Goal: Feedback & Contribution: Submit feedback/report problem

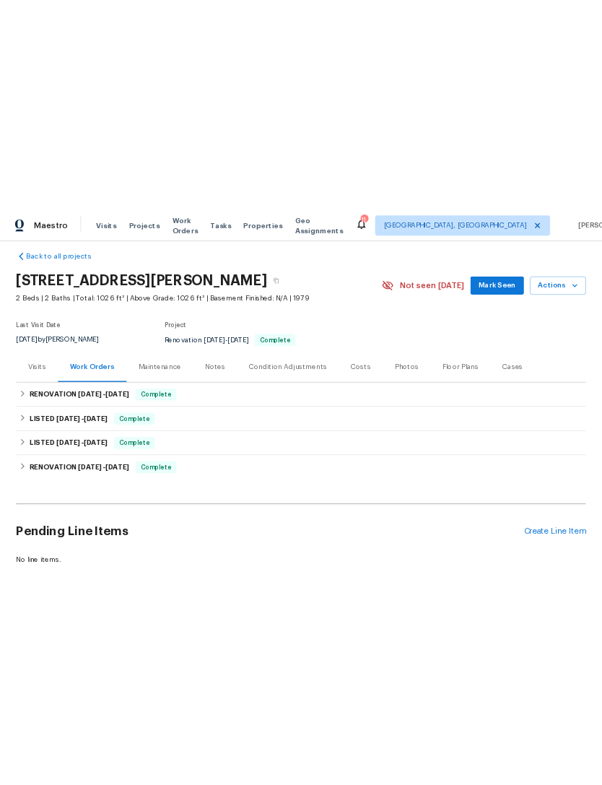
scroll to position [10, 0]
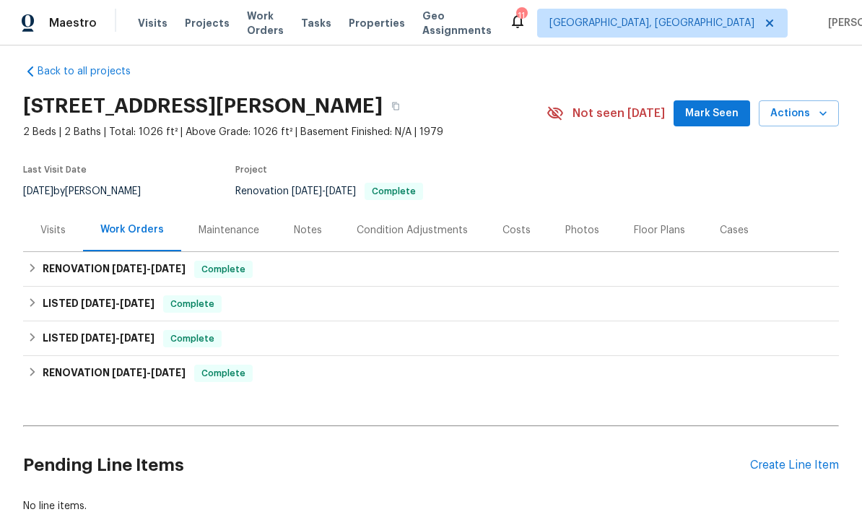
click at [601, 110] on icon "button" at bounding box center [823, 113] width 14 height 14
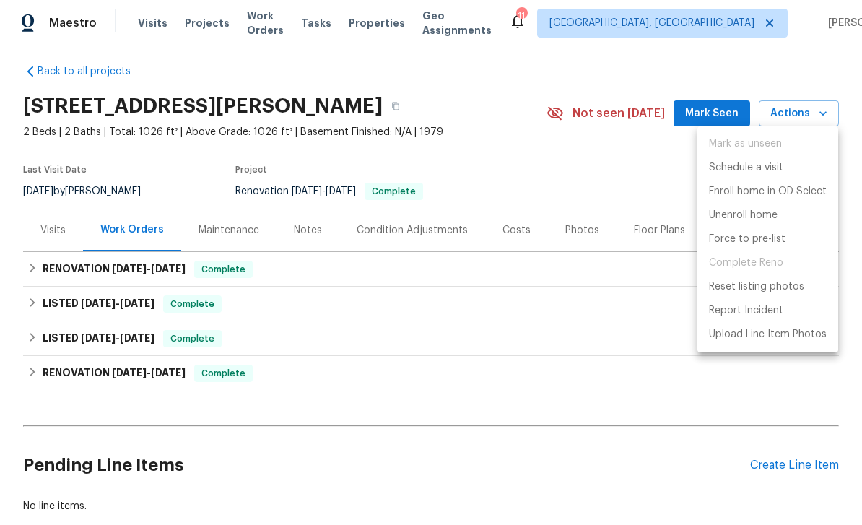
scroll to position [0, 0]
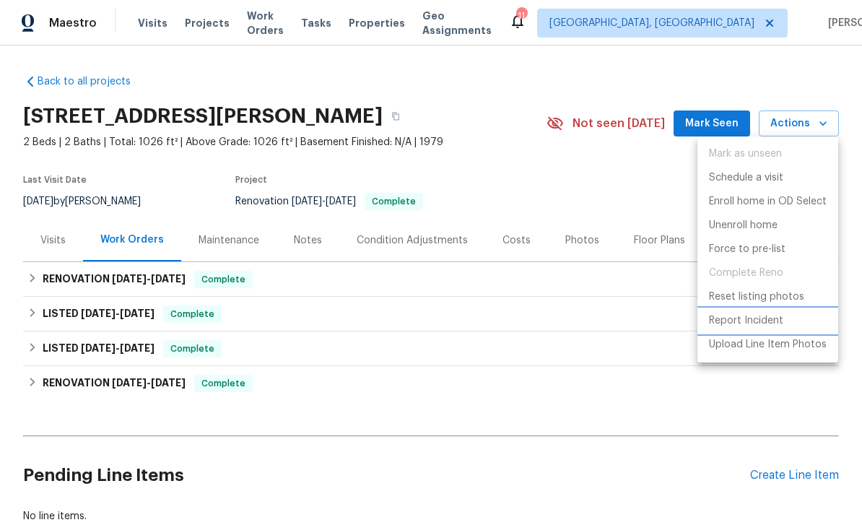
click at [601, 328] on p "Report Incident" at bounding box center [746, 320] width 74 height 15
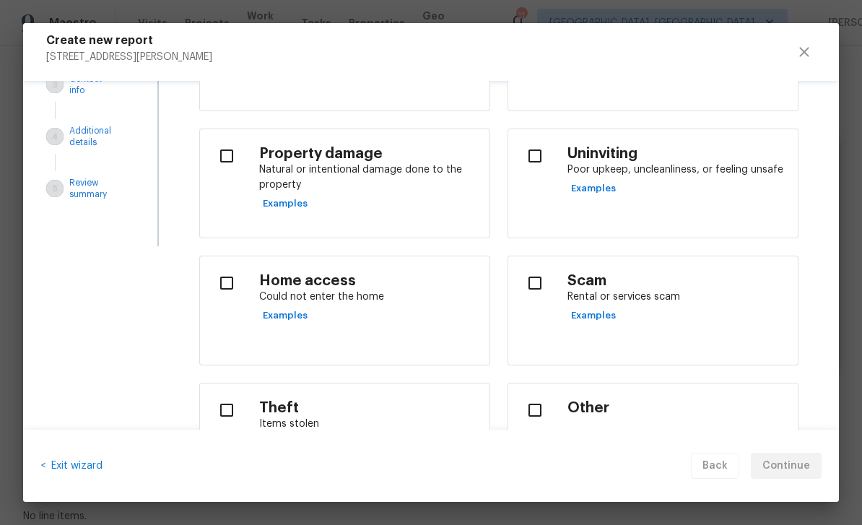
scroll to position [178, 0]
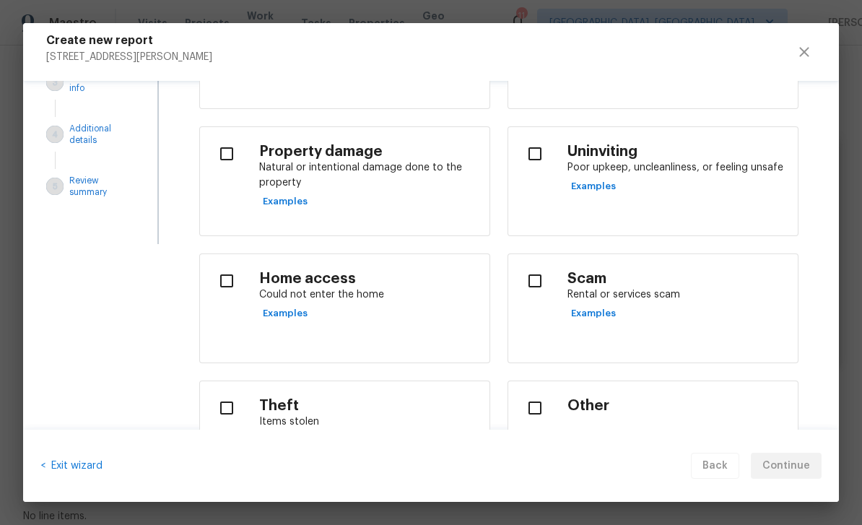
click at [534, 282] on input "checkbox" at bounding box center [535, 281] width 30 height 30
checkbox input "true"
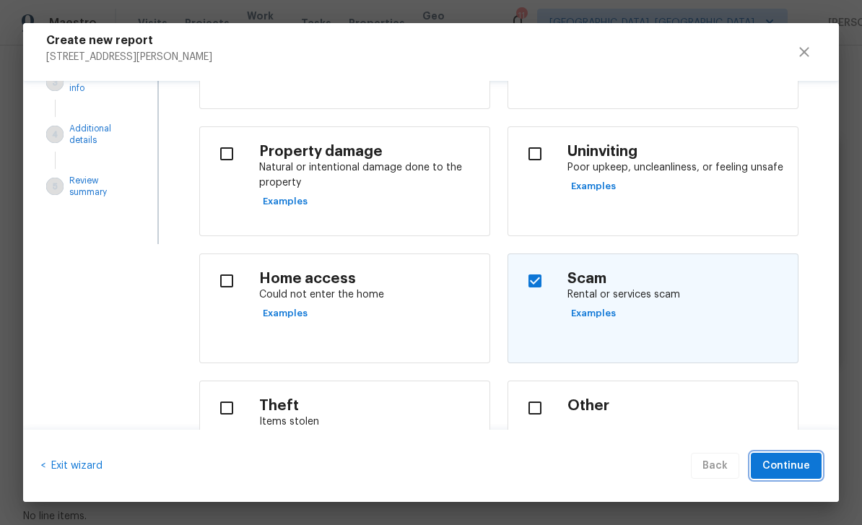
click at [601, 464] on span "Continue" at bounding box center [786, 466] width 48 height 18
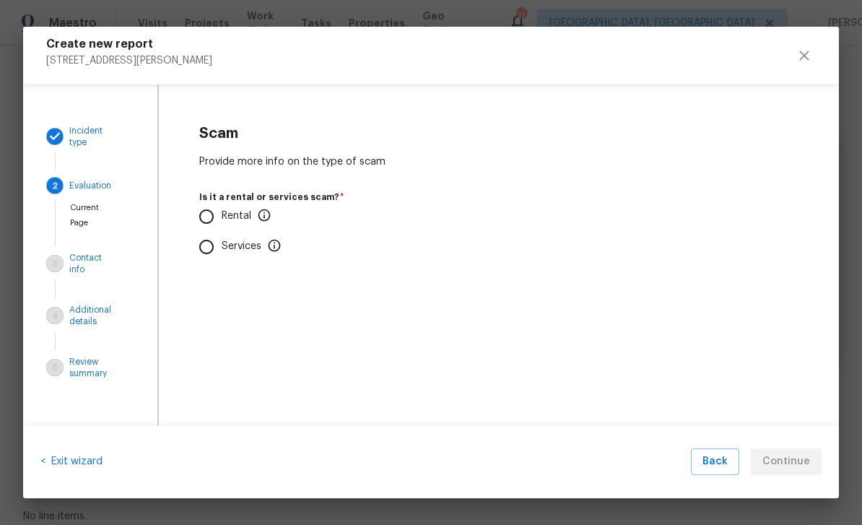
scroll to position [0, 0]
click at [207, 211] on input "Rental" at bounding box center [206, 216] width 30 height 30
radio input "true"
click at [210, 310] on input "No" at bounding box center [206, 302] width 30 height 30
radio input "true"
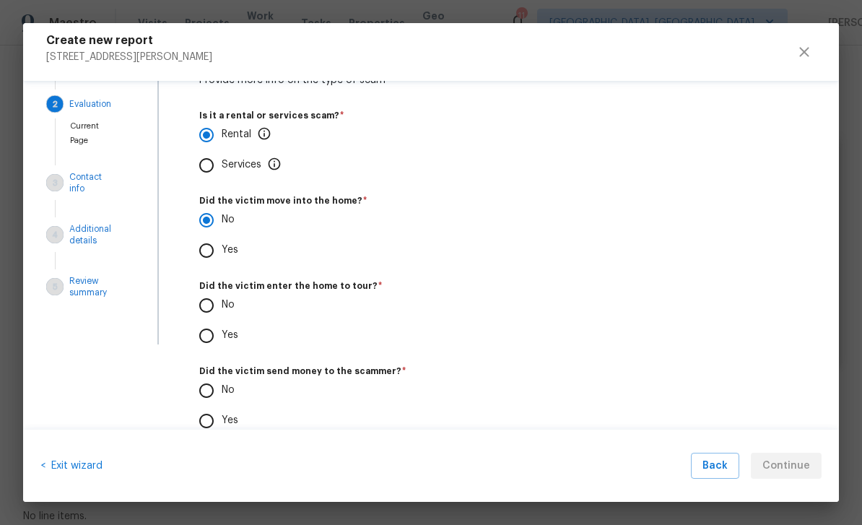
scroll to position [80, 0]
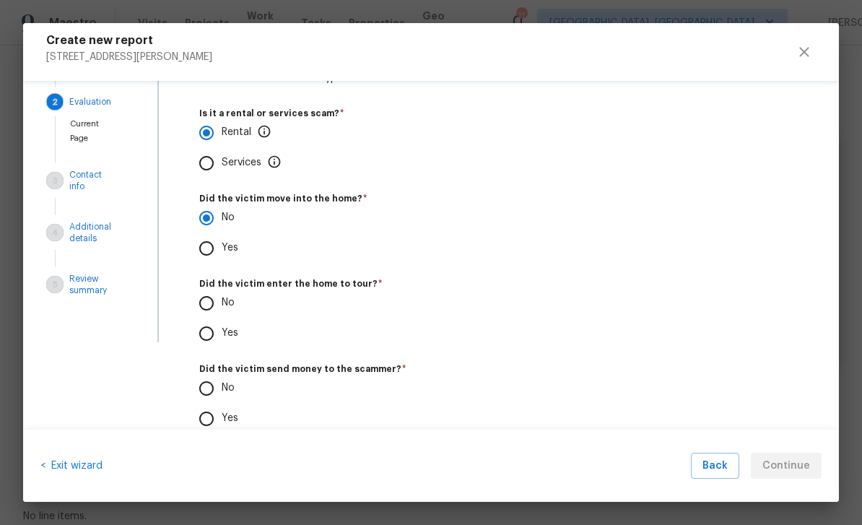
click at [206, 301] on input "No" at bounding box center [206, 303] width 30 height 30
radio input "true"
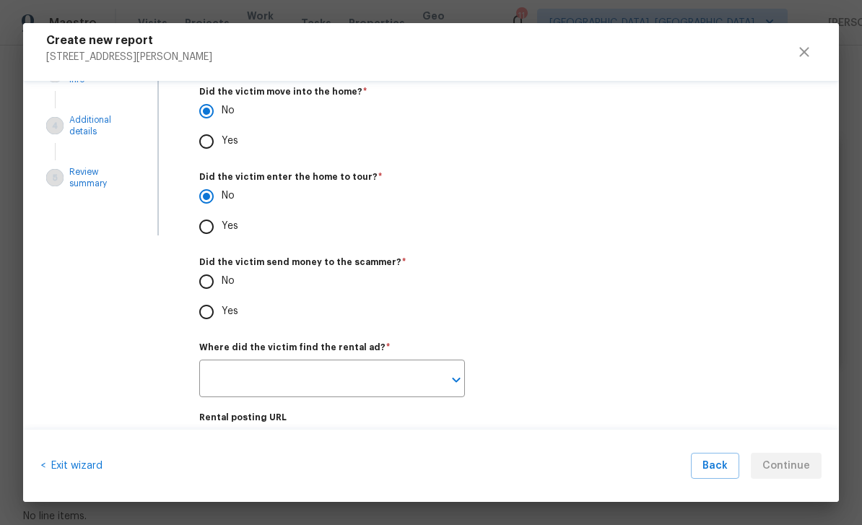
scroll to position [188, 0]
click at [212, 276] on input "No" at bounding box center [206, 281] width 30 height 30
radio input "true"
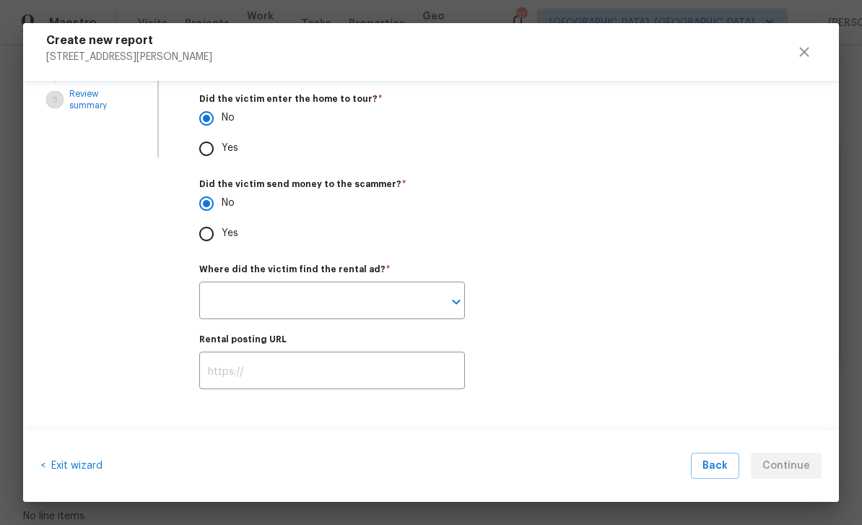
scroll to position [266, 0]
click at [453, 307] on icon "Open" at bounding box center [456, 301] width 17 height 17
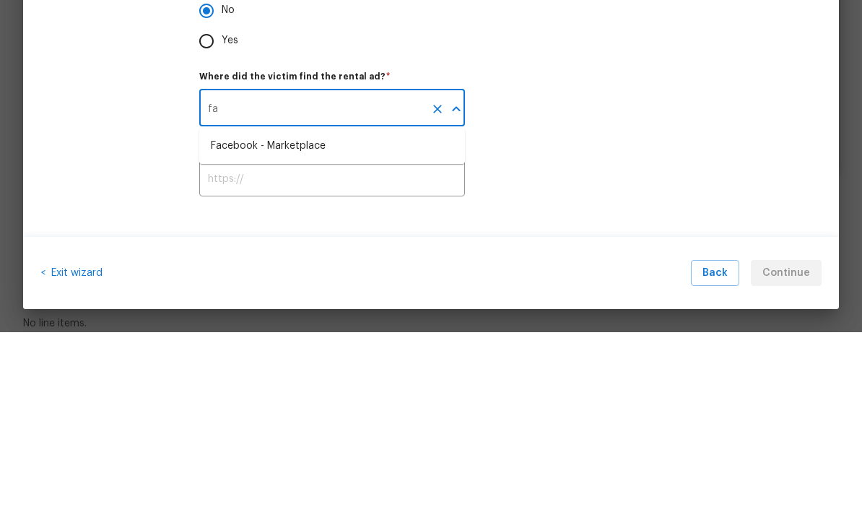
click at [323, 331] on div "Facebook - Marketplace" at bounding box center [268, 338] width 115 height 15
type input "Facebook - Marketplace"
click at [311, 355] on input "text" at bounding box center [332, 372] width 266 height 34
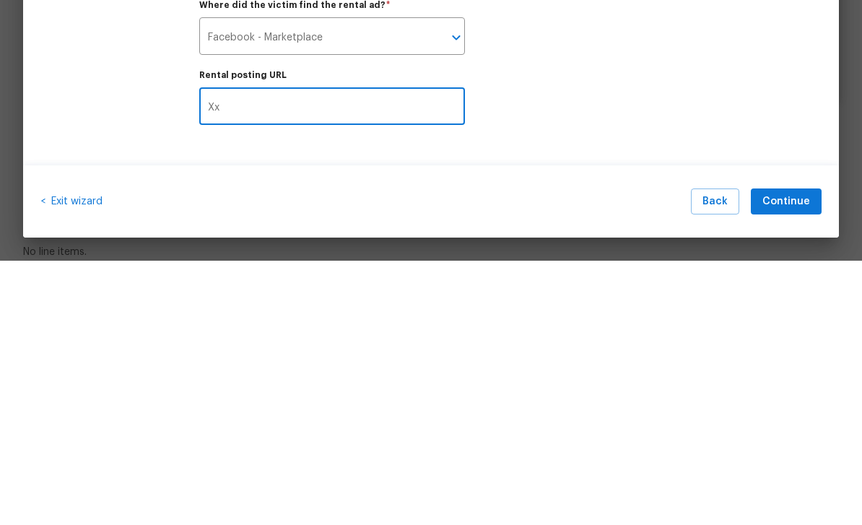
type input "Xxx"
click at [601, 457] on span "Continue" at bounding box center [786, 466] width 48 height 18
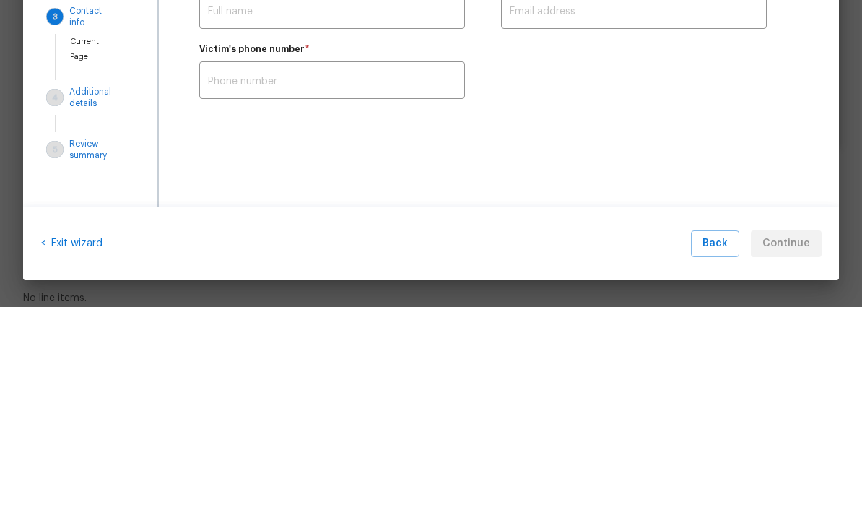
scroll to position [0, 0]
click at [319, 426] on div "< Exit wizard Back Continue" at bounding box center [431, 462] width 816 height 73
click at [327, 426] on div "< Exit wizard Back Continue" at bounding box center [431, 462] width 816 height 73
click at [309, 426] on div "< Exit wizard Back Continue" at bounding box center [431, 462] width 816 height 73
click at [285, 426] on div "< Exit wizard Back Continue" at bounding box center [431, 462] width 816 height 73
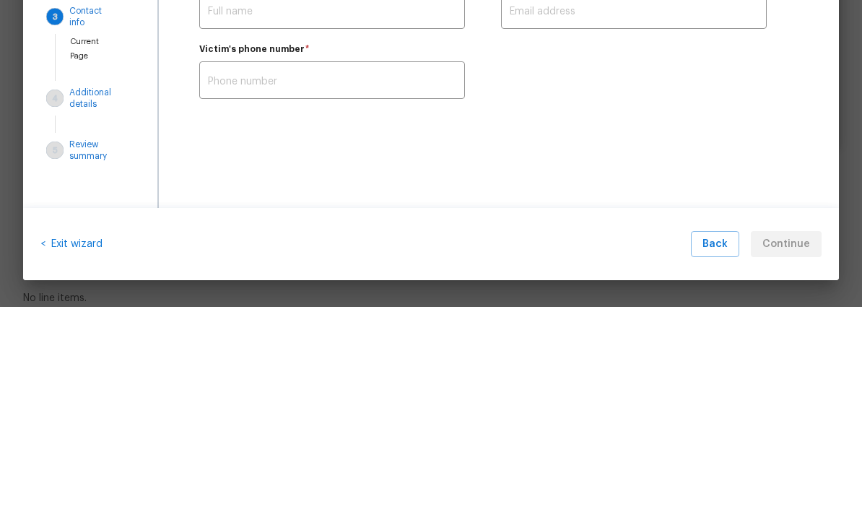
click at [326, 426] on div "< Exit wizard Back Continue" at bounding box center [431, 462] width 816 height 73
click at [354, 223] on input "text" at bounding box center [332, 230] width 266 height 34
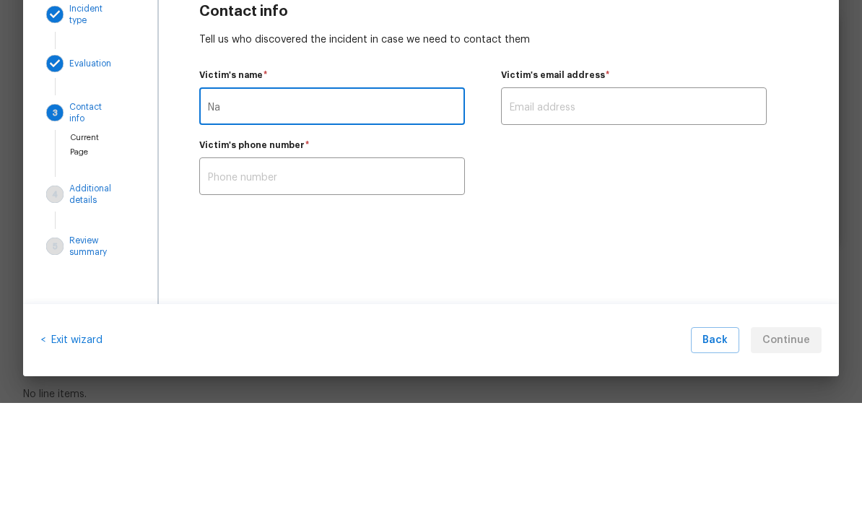
type input "Na"
click at [343, 283] on input "text" at bounding box center [332, 300] width 266 height 34
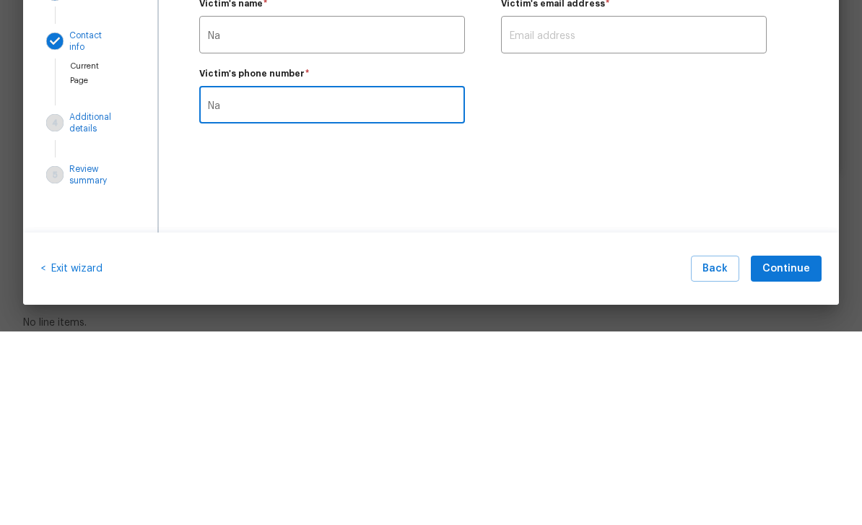
type input "Na"
click at [601, 213] on input "text" at bounding box center [634, 230] width 266 height 34
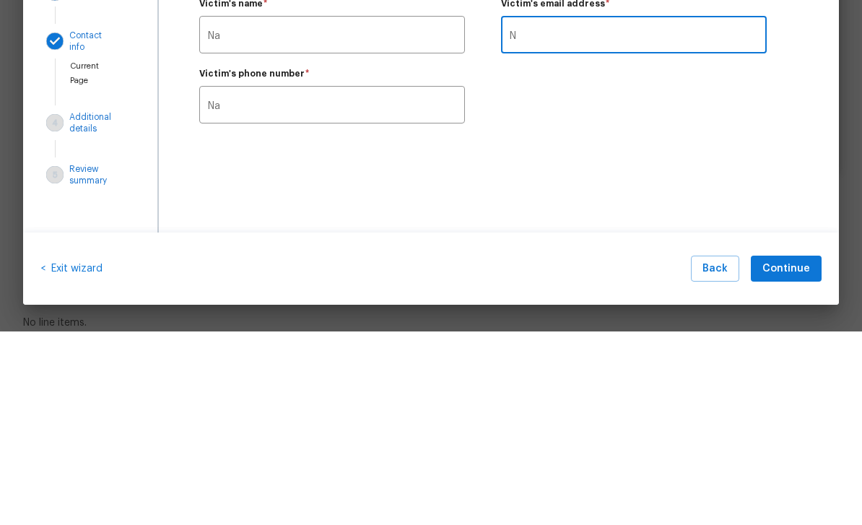
type input "Na"
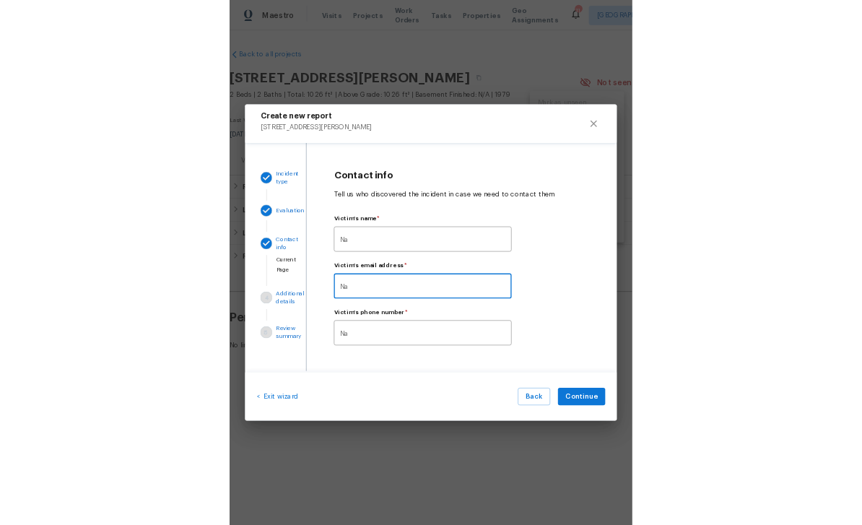
scroll to position [46, 0]
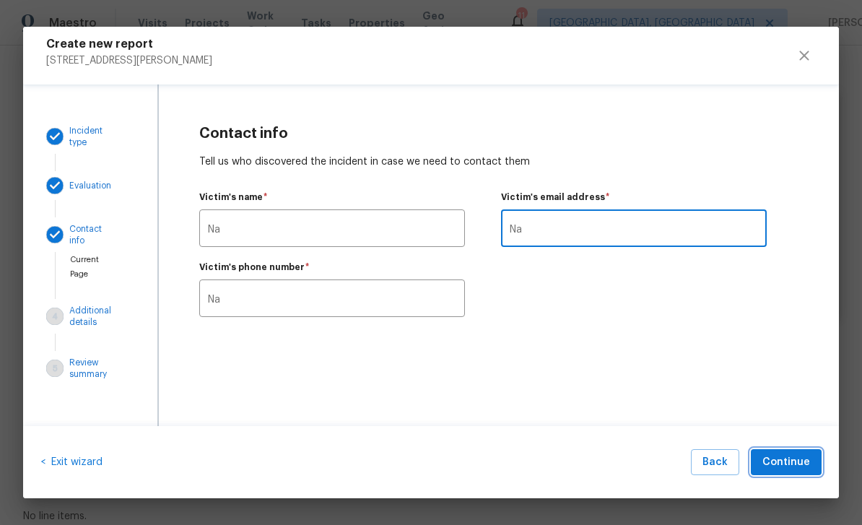
click at [601, 453] on span "Continue" at bounding box center [786, 462] width 48 height 18
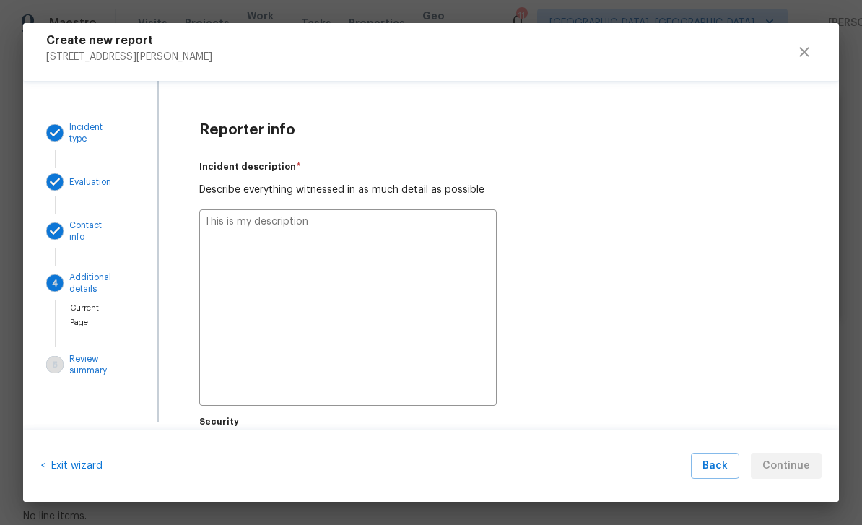
click at [368, 272] on textarea at bounding box center [347, 307] width 297 height 196
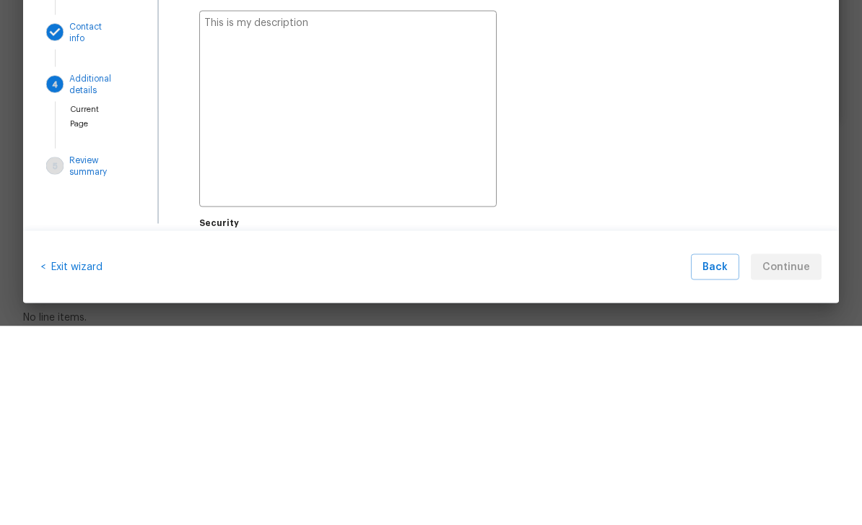
type textarea "H"
type textarea "x"
type textarea "Ho"
type textarea "x"
type textarea "Hom"
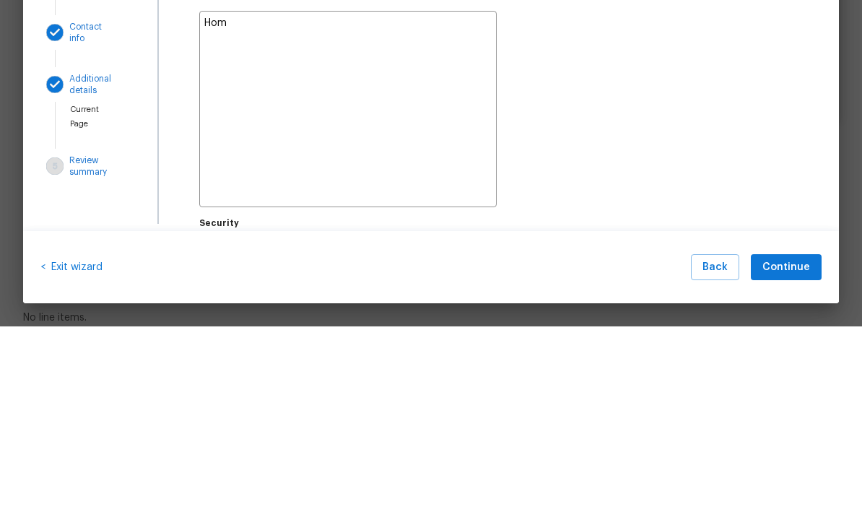
type textarea "x"
type textarea "Ho"
type textarea "x"
type textarea "H"
type textarea "x"
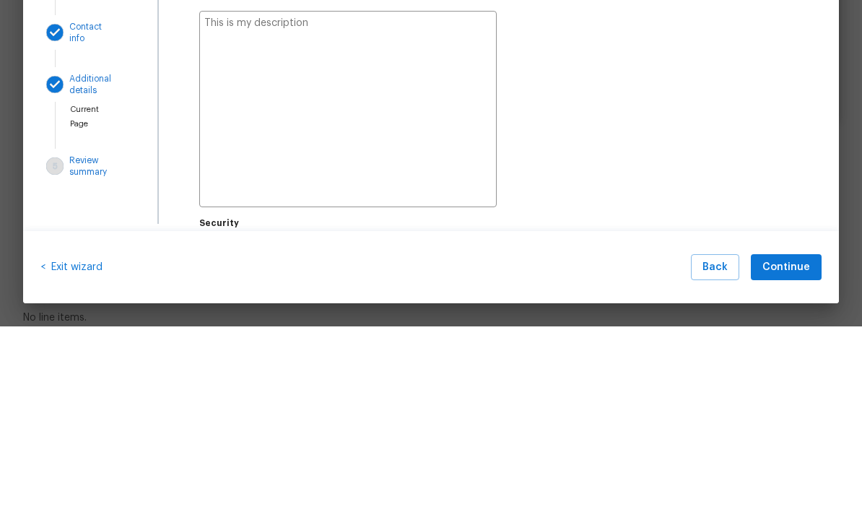
type textarea "x"
type textarea "L"
type textarea "x"
type textarea "Li"
type textarea "x"
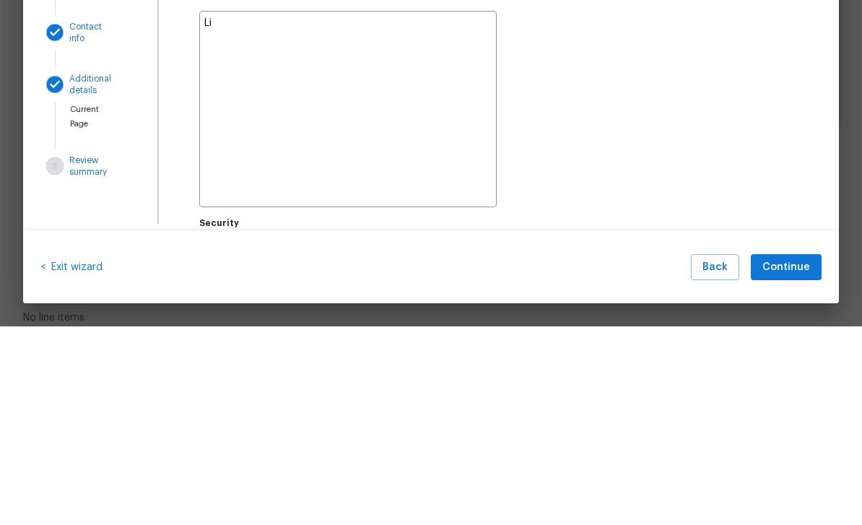
type textarea "Lis"
type textarea "x"
type textarea "List"
type textarea "x"
type textarea "Liste"
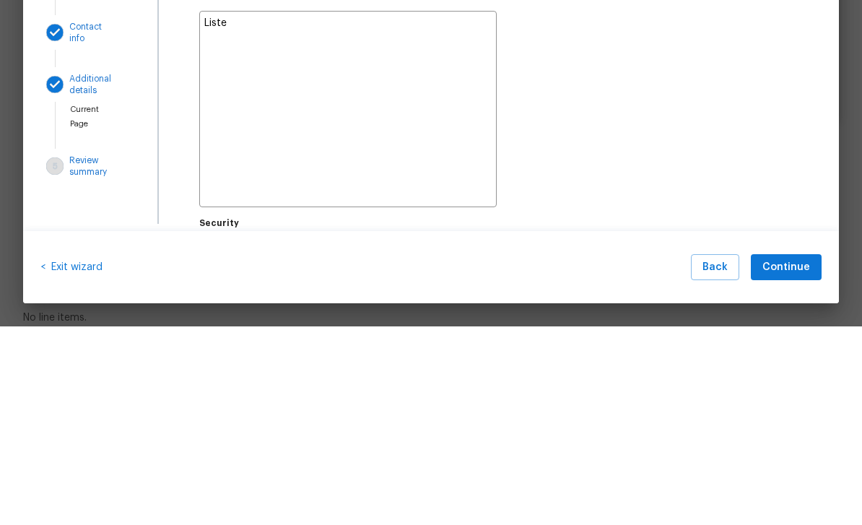
type textarea "x"
type textarea "Listed"
type textarea "x"
type textarea "Listed"
type textarea "x"
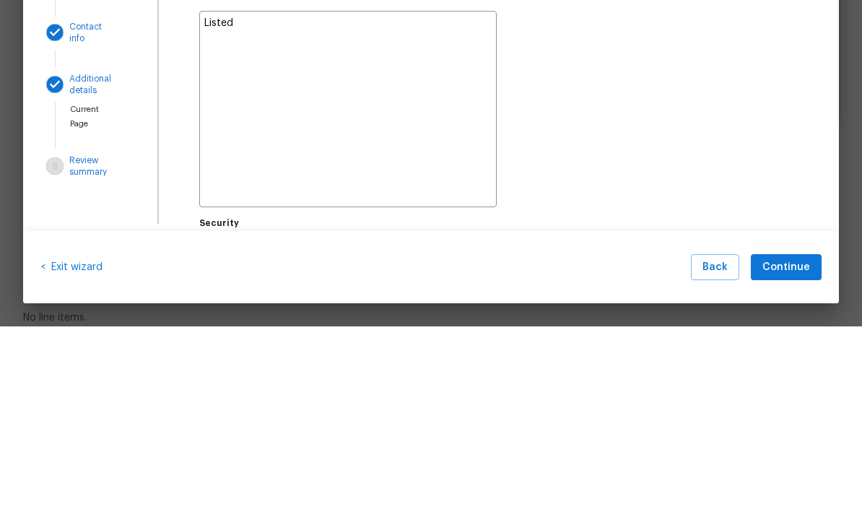
type textarea "Listed o"
type textarea "x"
type textarea "Listed on"
type textarea "x"
type textarea "Listed on"
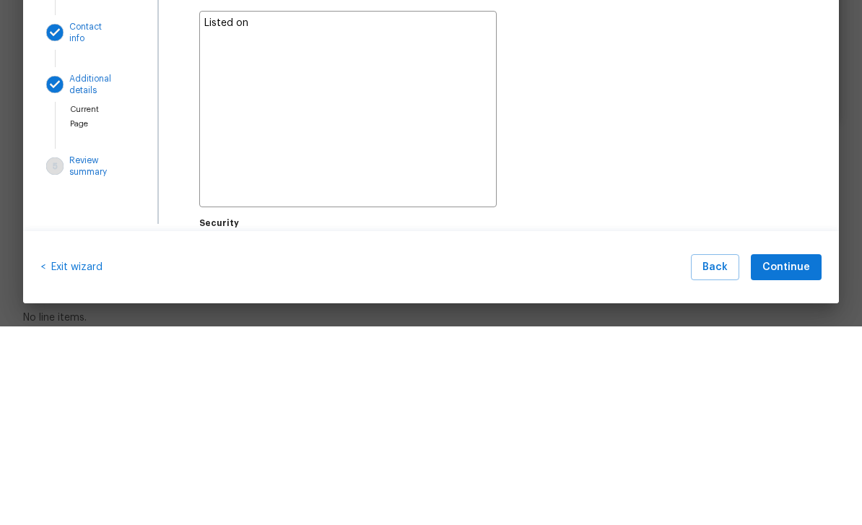
type textarea "x"
type textarea "Listed on m"
type textarea "x"
type textarea "Listed on ma"
type textarea "x"
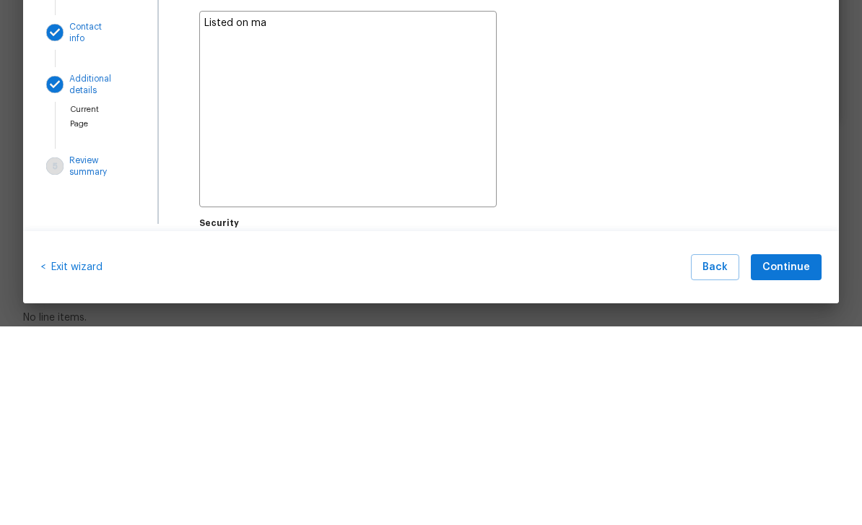
type textarea "Listed on mar"
type textarea "x"
type textarea "Listed on mark"
type textarea "x"
type textarea "Listed on marke"
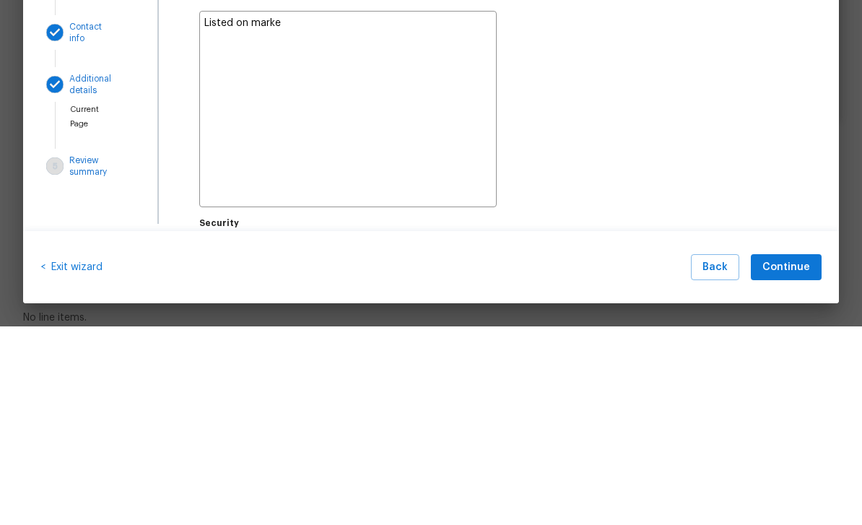
type textarea "x"
type textarea "Listed on market"
type textarea "x"
type textarea "Listed on marketp"
type textarea "x"
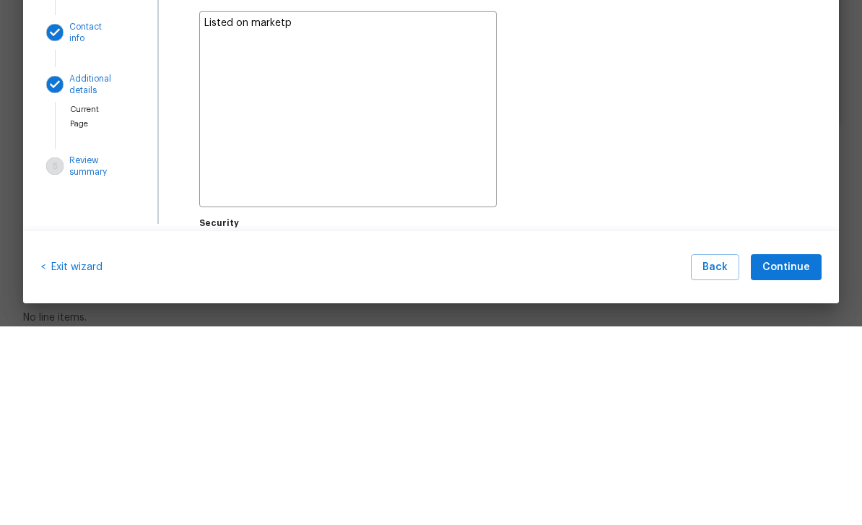
type textarea "Listed on marketpl"
type textarea "x"
type textarea "Listed on marketpla"
type textarea "x"
type textarea "Listed on marketplac"
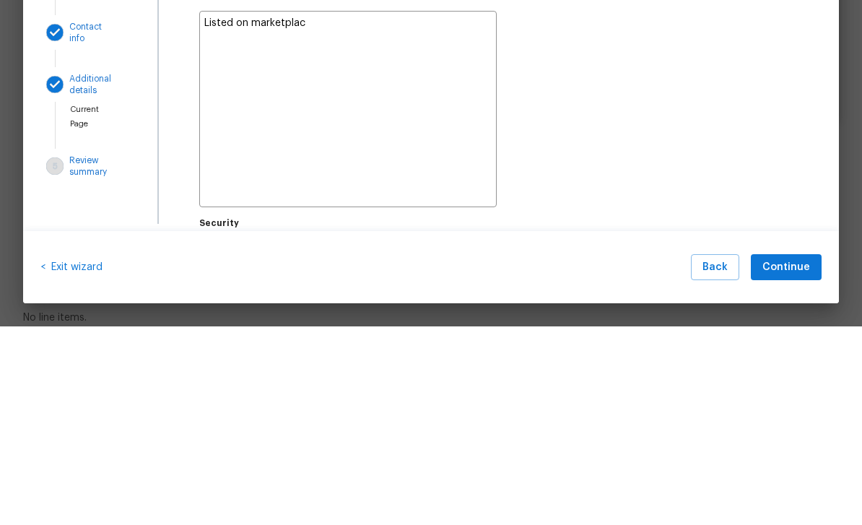
type textarea "x"
type textarea "Listed on marketplace"
type textarea "x"
type textarea "Listed on marketplace"
type textarea "x"
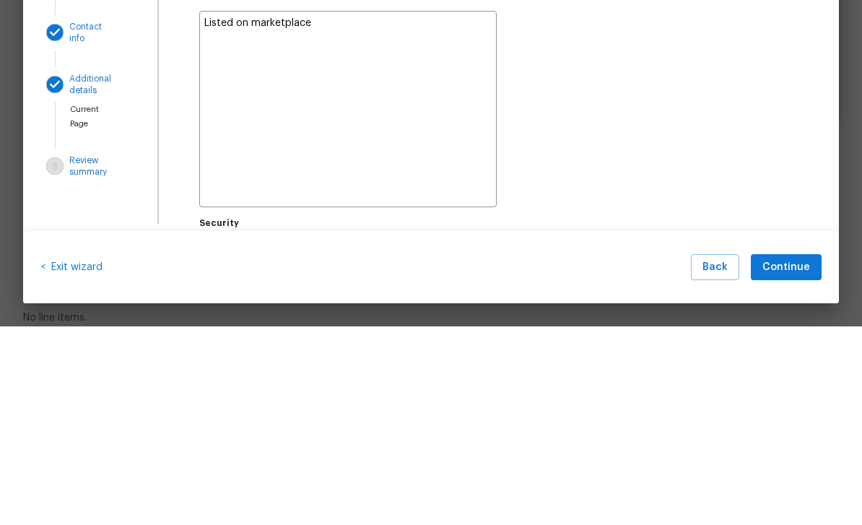
type textarea "Listed on marketplace f"
type textarea "x"
type textarea "Listed on marketplace fo"
type textarea "x"
type textarea "Listed on marketplace for"
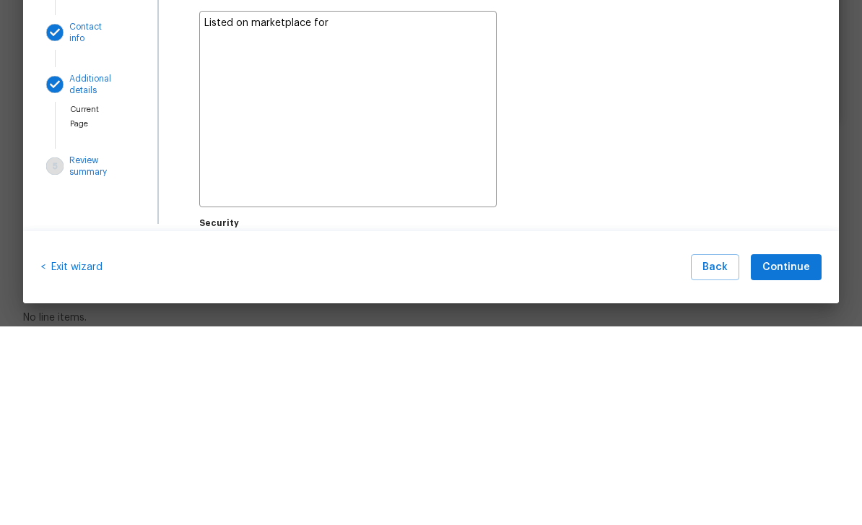
type textarea "x"
type textarea "Listed on marketplace for"
type textarea "x"
type textarea "Listed on marketplace for r"
type textarea "x"
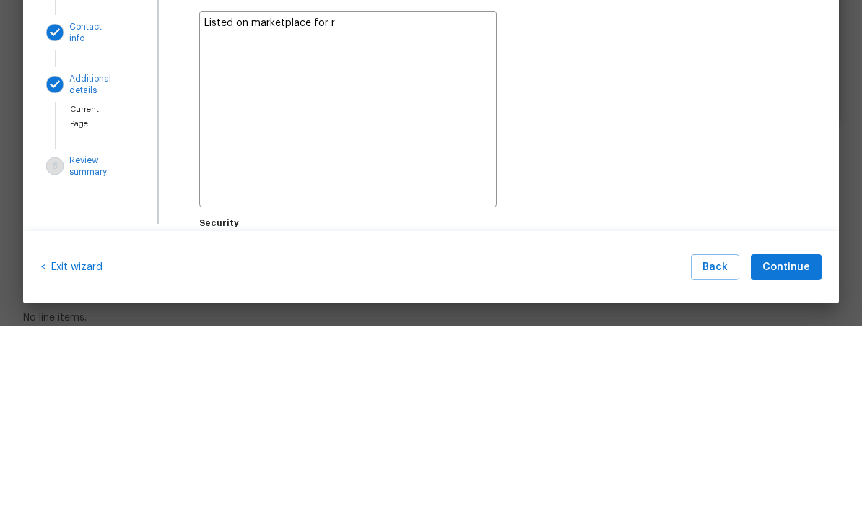
type textarea "Listed on marketplace for re"
type textarea "x"
type textarea "Listed on marketplace for ren"
type textarea "x"
type textarea "Listed on marketplace for rent"
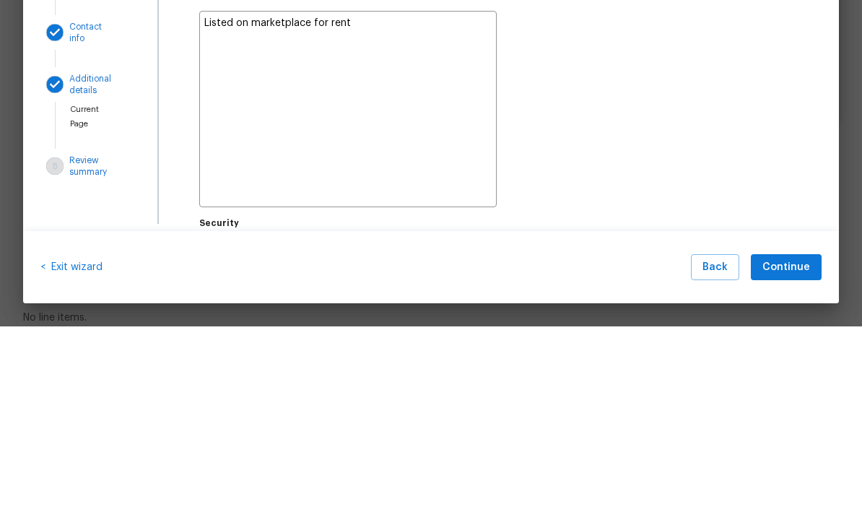
type textarea "x"
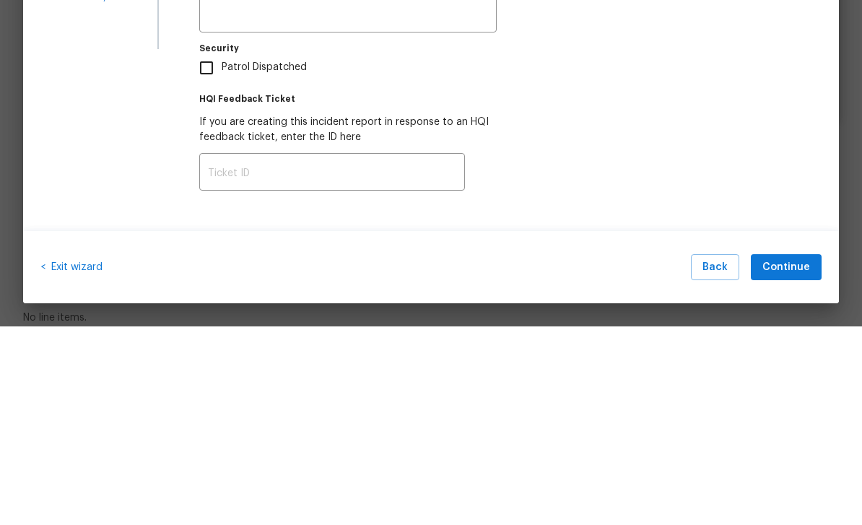
scroll to position [175, 0]
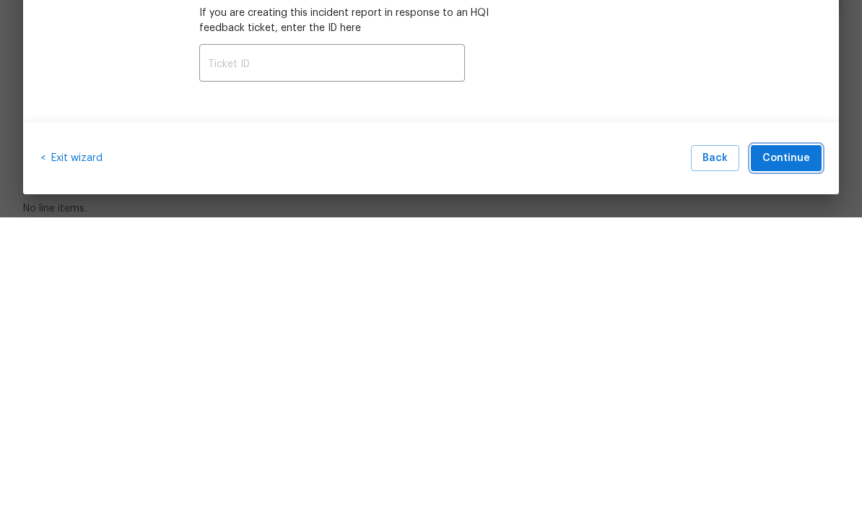
click at [601, 457] on span "Continue" at bounding box center [786, 466] width 48 height 18
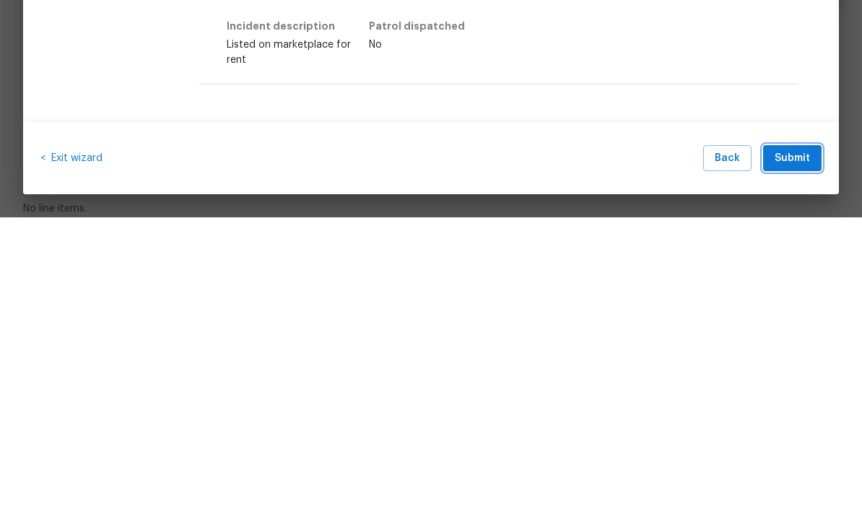
scroll to position [398, 0]
click at [601, 461] on span "Submit" at bounding box center [792, 466] width 35 height 18
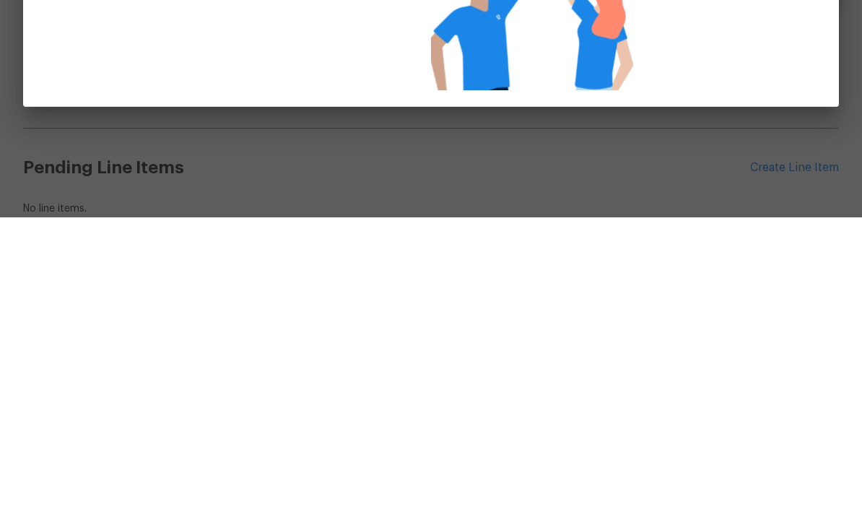
click at [601, 499] on div "Done! No Automated Actions were necessary. Your report is submitted." at bounding box center [431, 262] width 862 height 525
click at [601, 264] on div "Done! No Automated Actions were necessary. Your report is submitted." at bounding box center [431, 262] width 862 height 525
